Goal: Obtain resource: Obtain resource

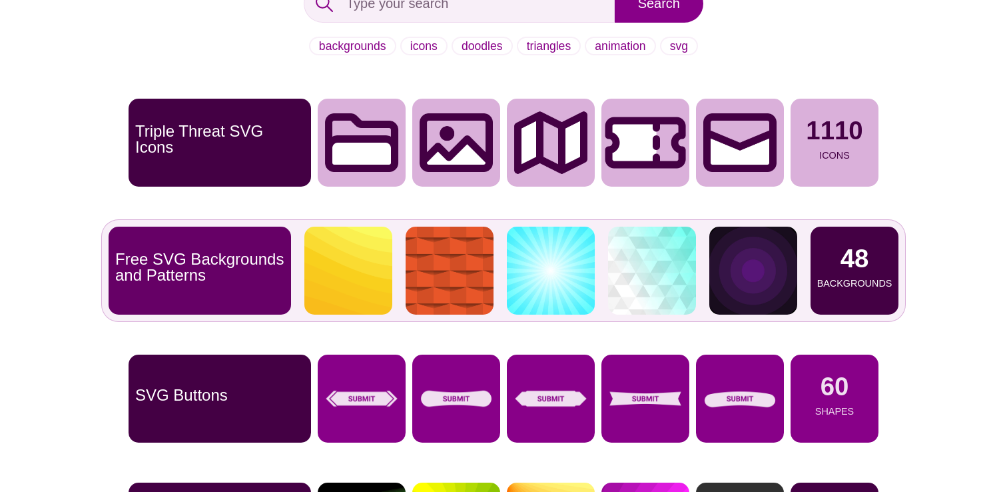
scroll to position [123, 0]
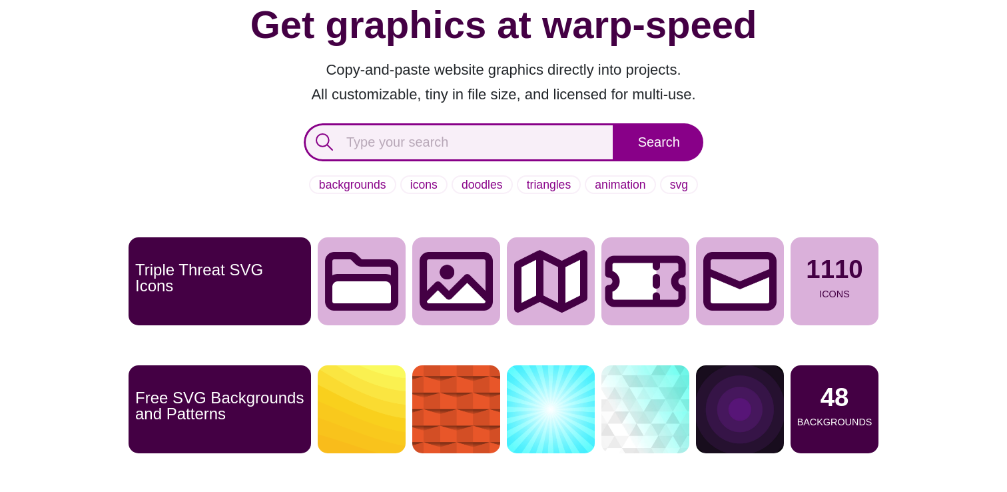
click at [430, 142] on input "text" at bounding box center [459, 142] width 311 height 38
type input "arrow"
click at [615, 123] on input "Search" at bounding box center [659, 142] width 89 height 38
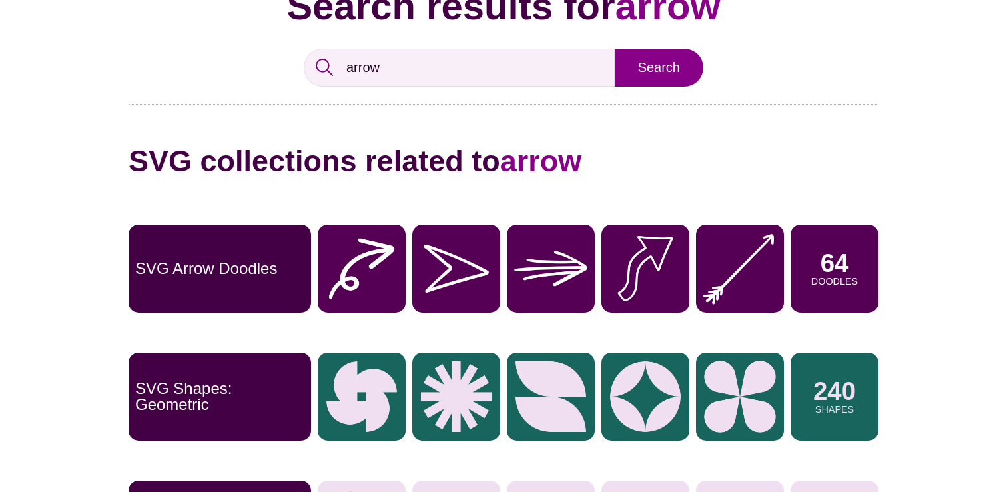
scroll to position [198, 0]
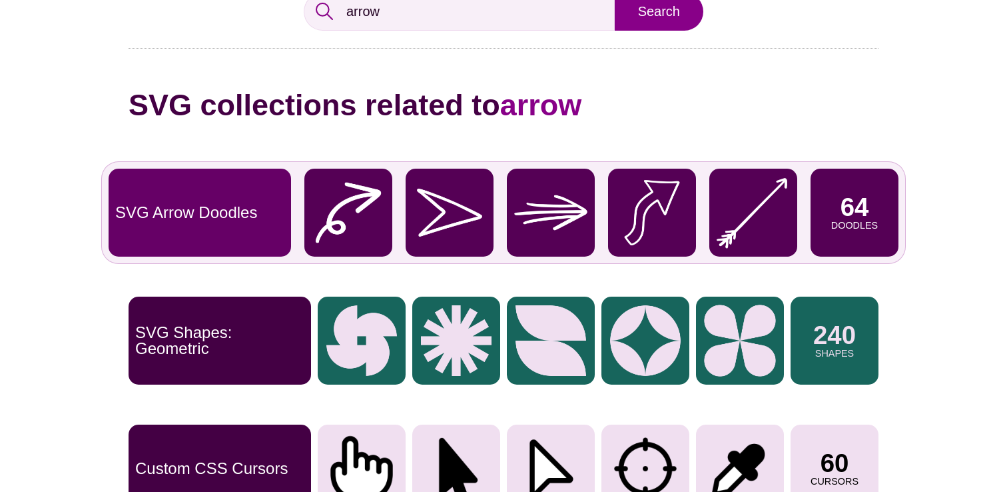
click at [234, 211] on p "SVG Arrow Doodles" at bounding box center [186, 213] width 142 height 16
